Goal: Use online tool/utility: Utilize a website feature to perform a specific function

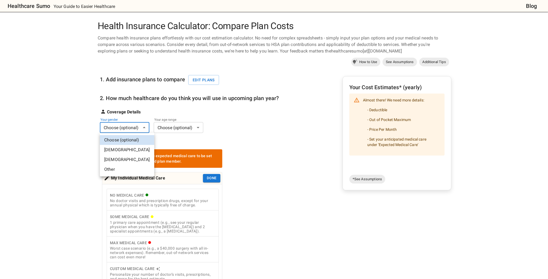
click at [145, 126] on body "Healthcare Sumo Your Guide to Easier Healthcare Blog Health Insurance Calculato…" at bounding box center [274, 253] width 548 height 506
click at [140, 146] on li "[DEMOGRAPHIC_DATA]" at bounding box center [127, 150] width 54 height 10
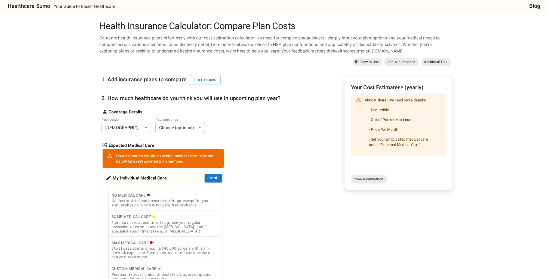
click at [197, 128] on body "Healthcare Sumo Your Guide to Easier Healthcare Blog Health Insurance Calculato…" at bounding box center [274, 253] width 548 height 506
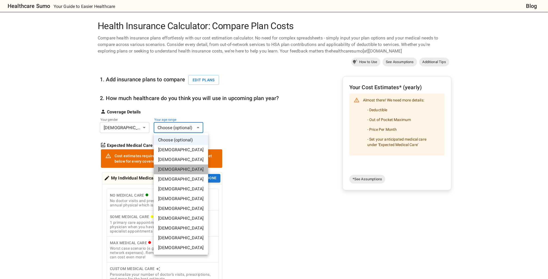
click at [181, 169] on li "[DEMOGRAPHIC_DATA]" at bounding box center [181, 170] width 54 height 10
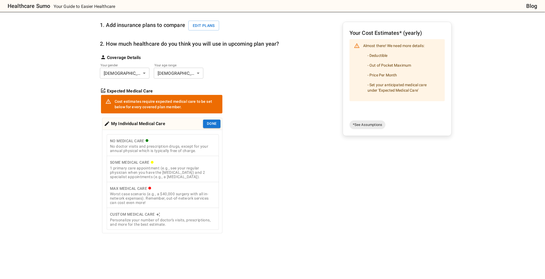
scroll to position [58, 0]
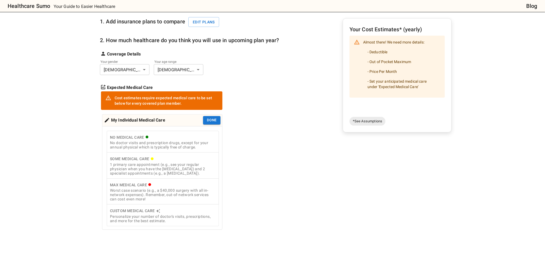
click at [155, 170] on div "1 primary care appointment (e.g., see your regular physician when you have the …" at bounding box center [163, 168] width 106 height 13
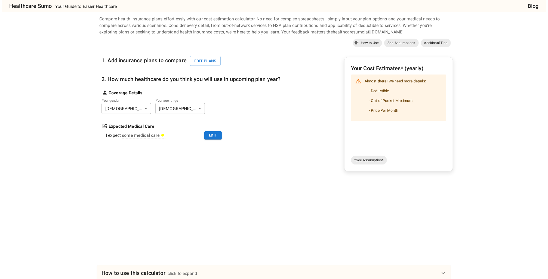
scroll to position [0, 0]
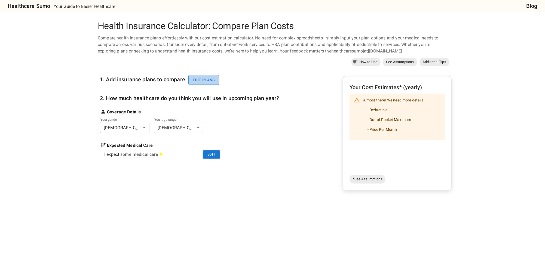
click at [200, 80] on button "Edit plans" at bounding box center [203, 80] width 31 height 10
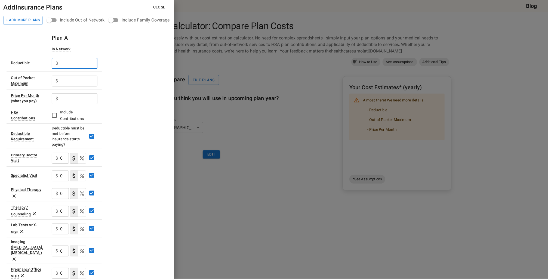
click at [69, 61] on input "text" at bounding box center [78, 63] width 37 height 11
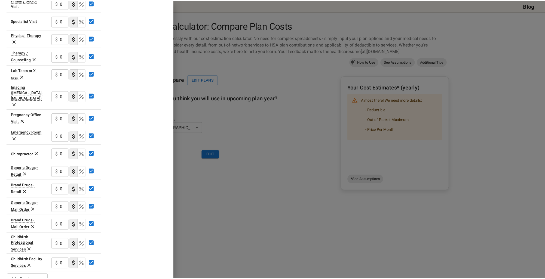
scroll to position [158, 0]
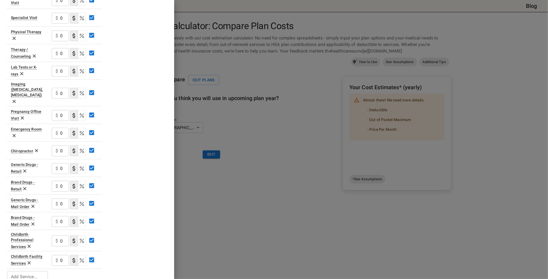
click at [246, 141] on div at bounding box center [274, 139] width 548 height 279
